Goal: Task Accomplishment & Management: Complete application form

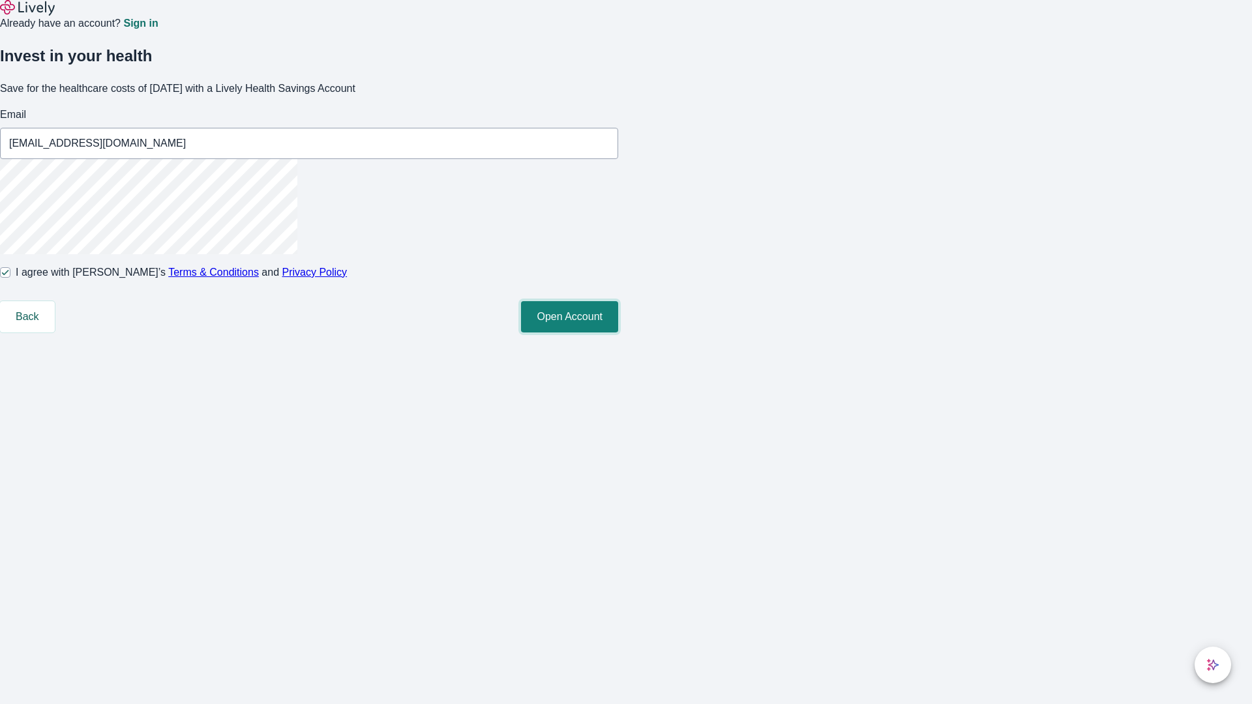
click at [618, 333] on button "Open Account" at bounding box center [569, 316] width 97 height 31
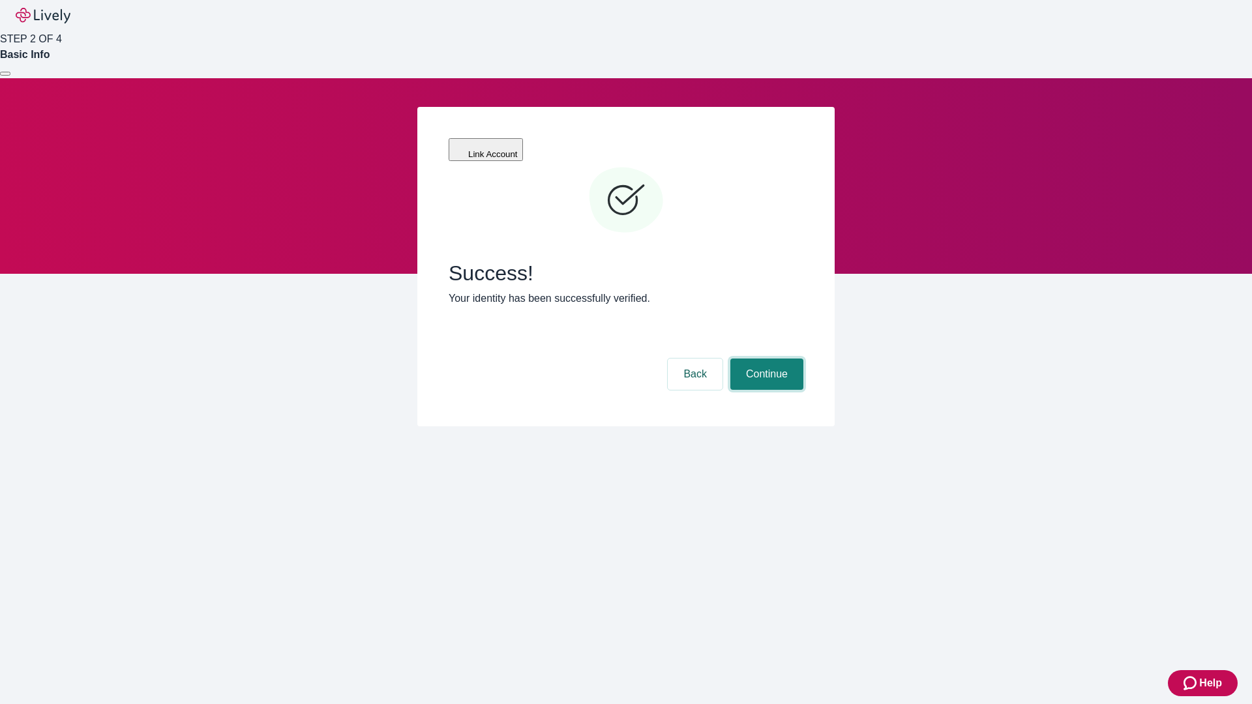
click at [765, 359] on button "Continue" at bounding box center [766, 374] width 73 height 31
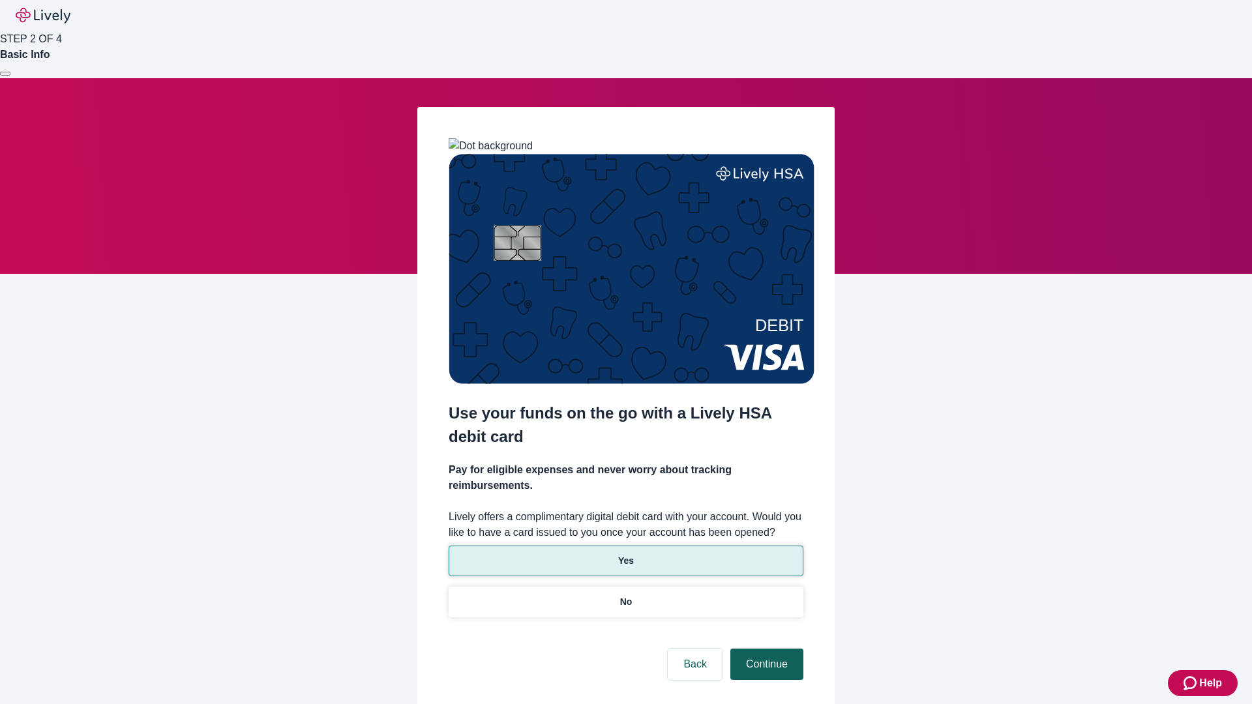
click at [625, 554] on p "Yes" at bounding box center [626, 561] width 16 height 14
click at [765, 649] on button "Continue" at bounding box center [766, 664] width 73 height 31
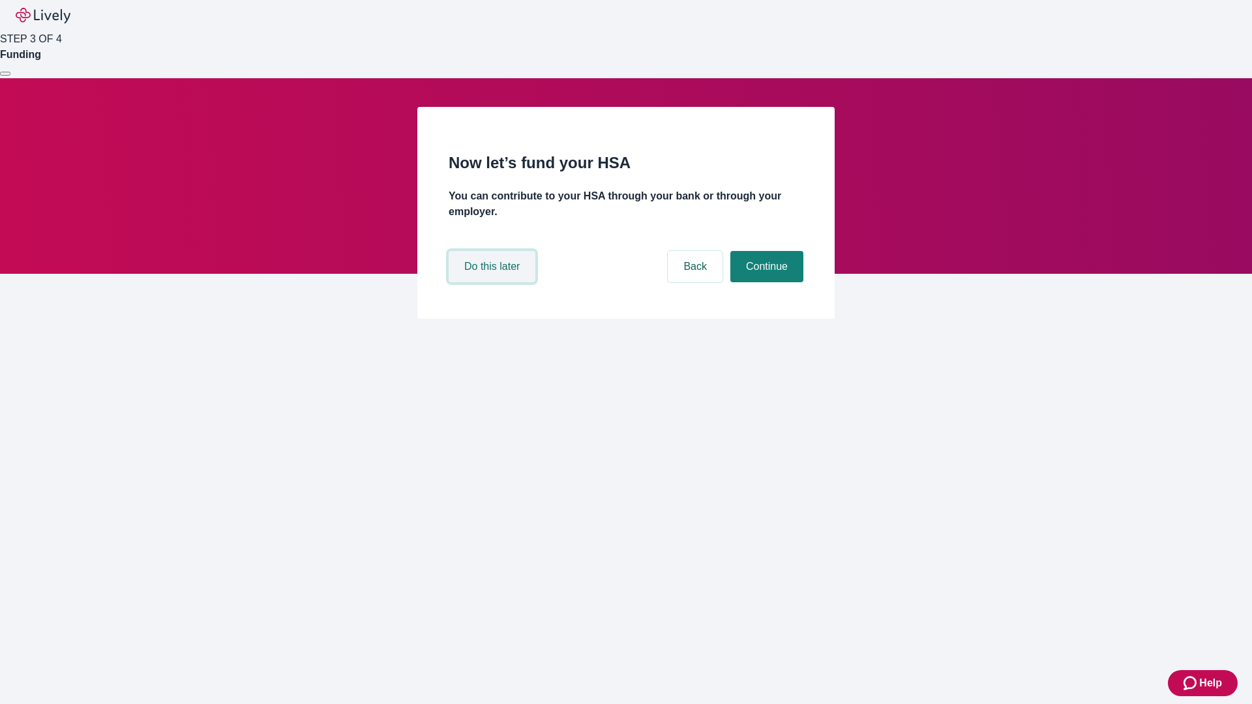
click at [494, 282] on button "Do this later" at bounding box center [492, 266] width 87 height 31
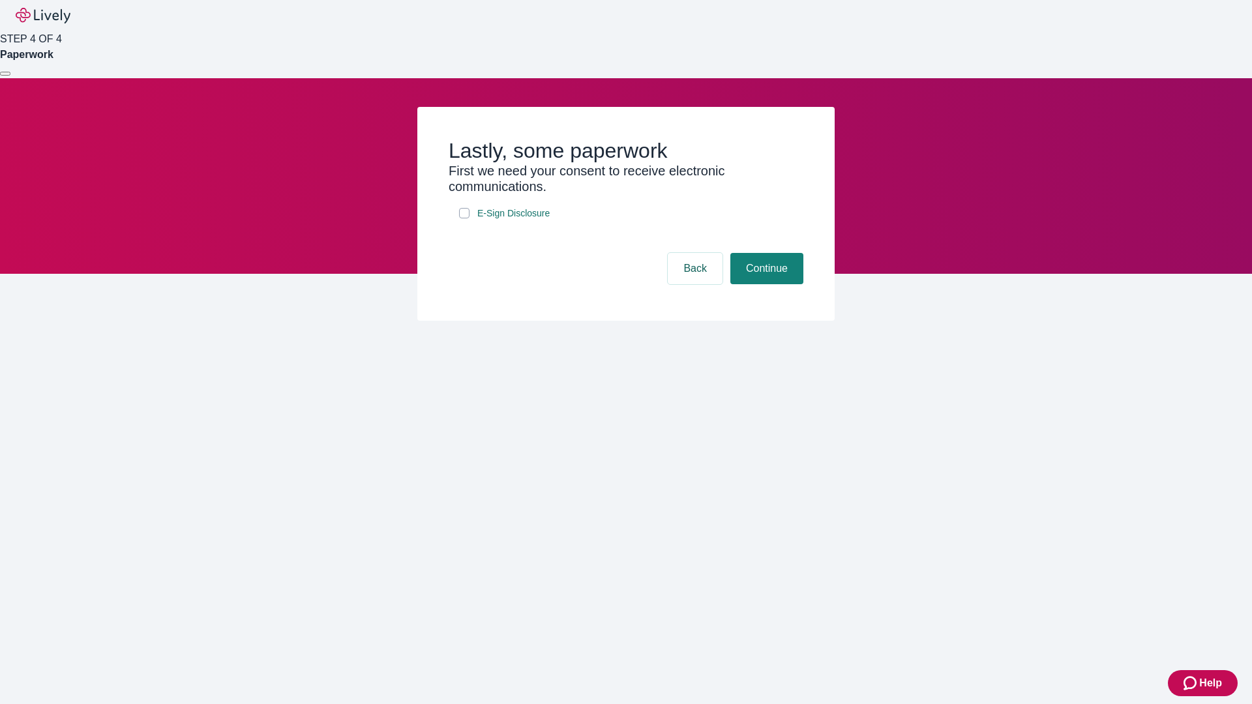
click at [464, 218] on input "E-Sign Disclosure" at bounding box center [464, 213] width 10 height 10
checkbox input "true"
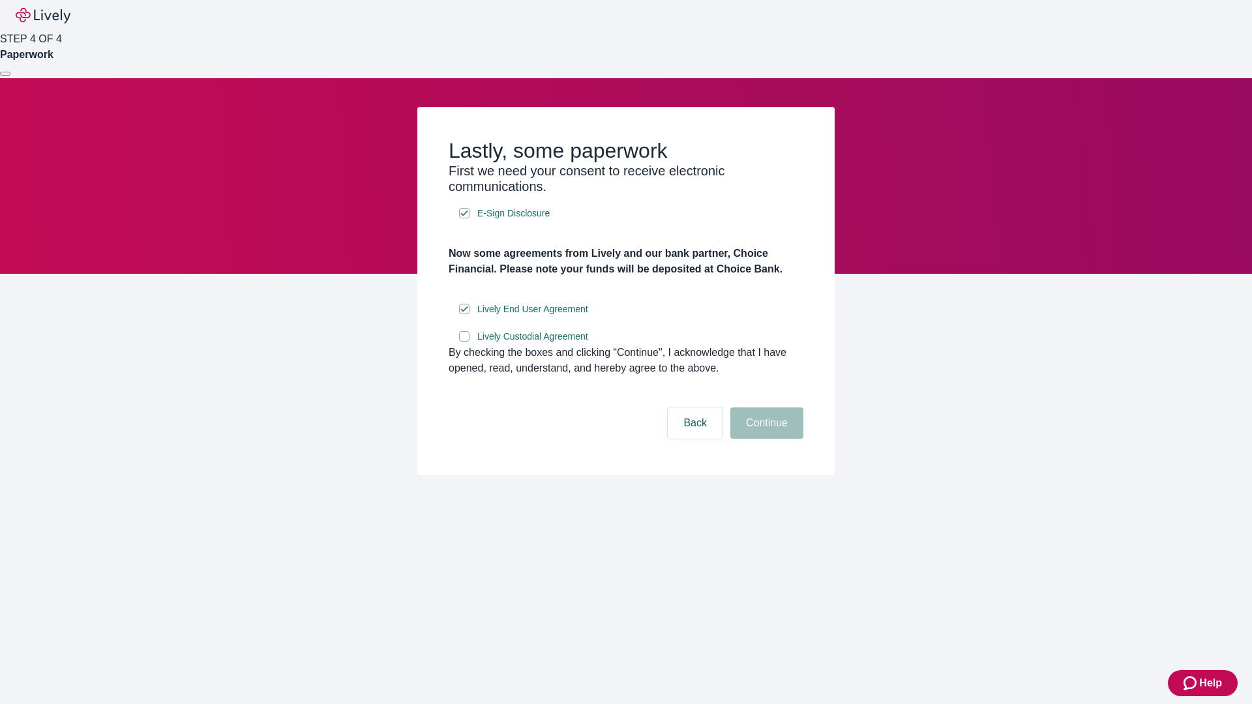
click at [464, 342] on input "Lively Custodial Agreement" at bounding box center [464, 336] width 10 height 10
checkbox input "true"
click at [765, 439] on button "Continue" at bounding box center [766, 423] width 73 height 31
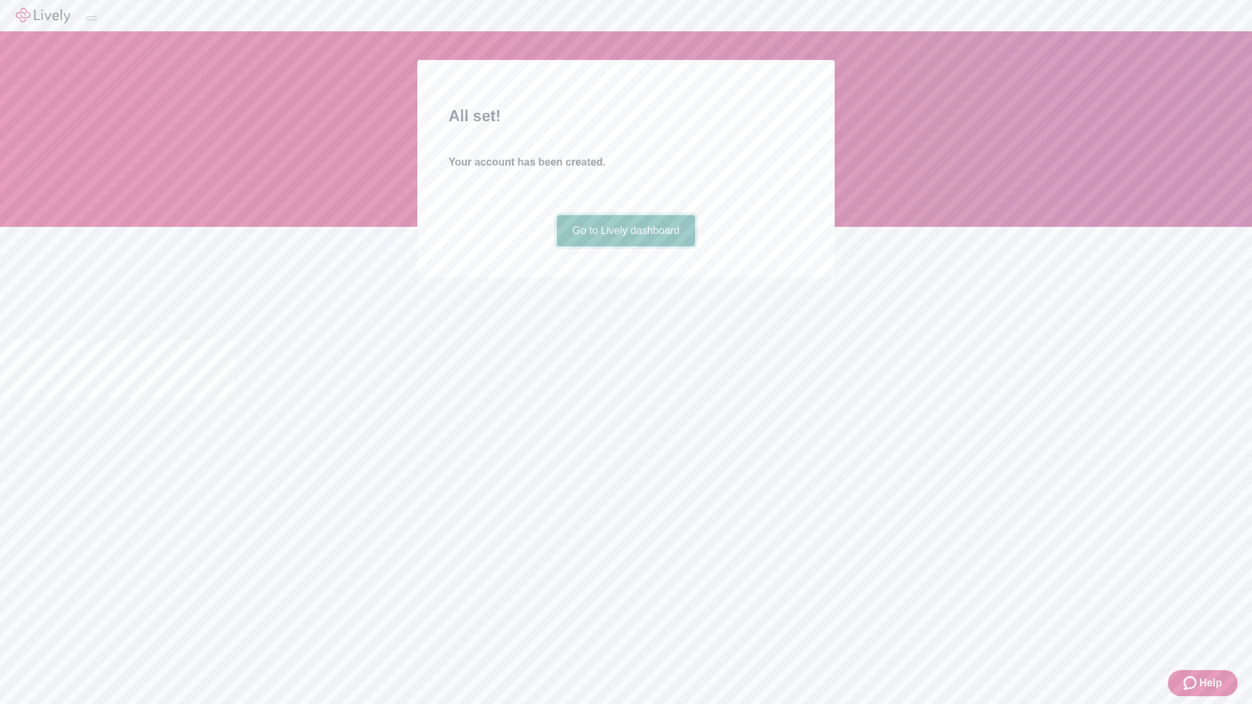
click at [625, 246] on link "Go to Lively dashboard" at bounding box center [626, 230] width 139 height 31
